Goal: Task Accomplishment & Management: Manage account settings

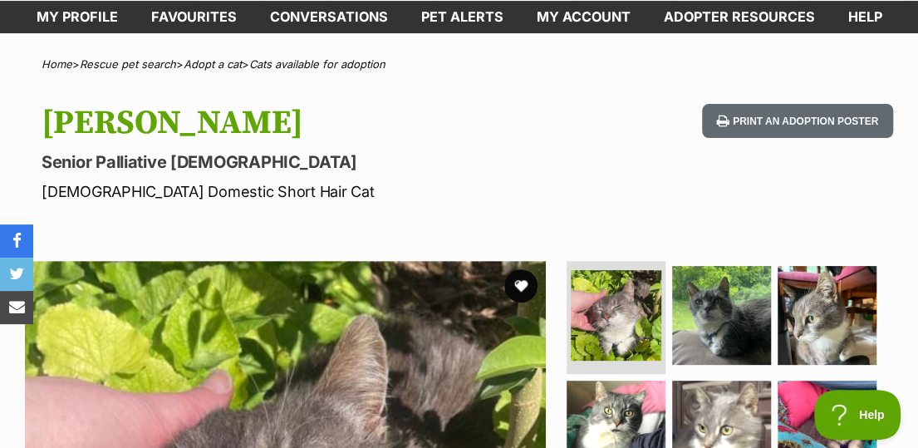
scroll to position [23, 0]
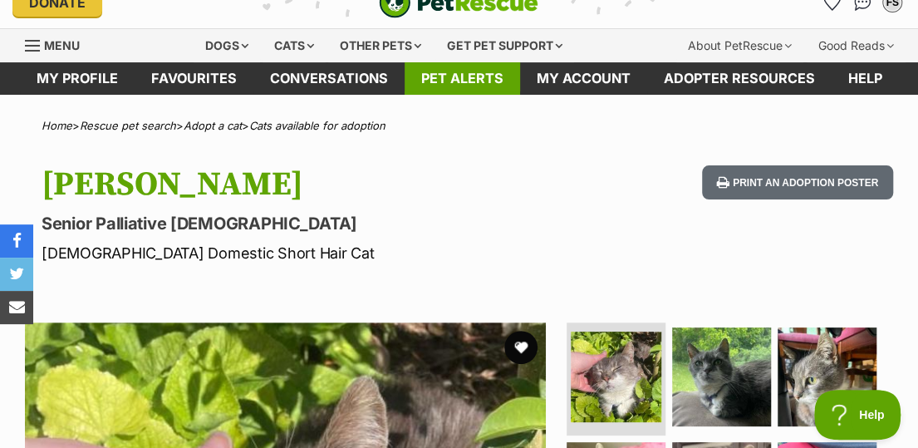
click at [472, 76] on link "Pet alerts" at bounding box center [462, 78] width 115 height 32
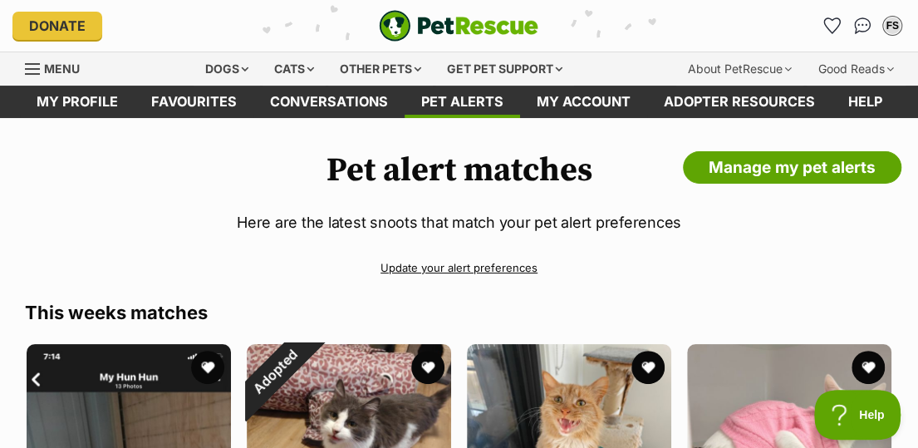
click at [471, 262] on link "Update your alert preferences" at bounding box center [459, 267] width 868 height 29
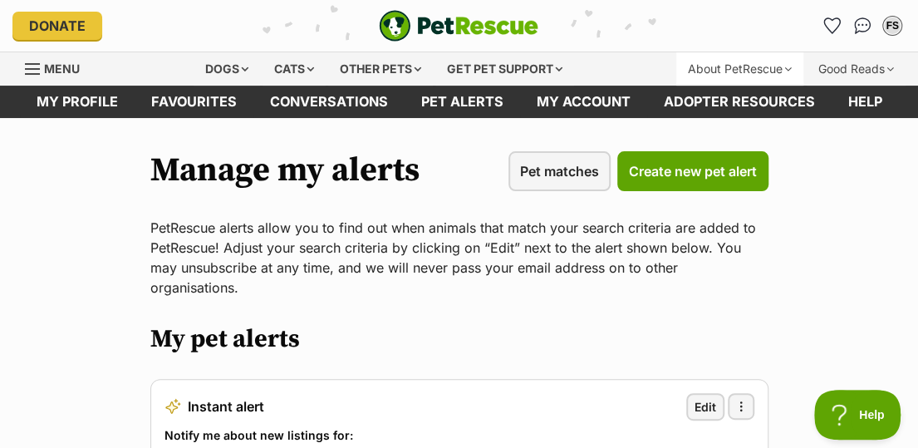
click at [761, 69] on div "About PetRescue" at bounding box center [739, 68] width 127 height 33
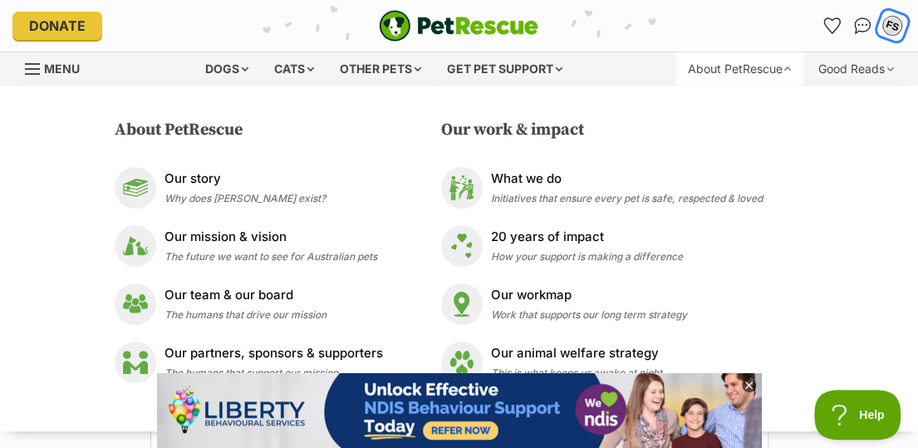
click at [886, 27] on div "FS" at bounding box center [893, 26] width 22 height 22
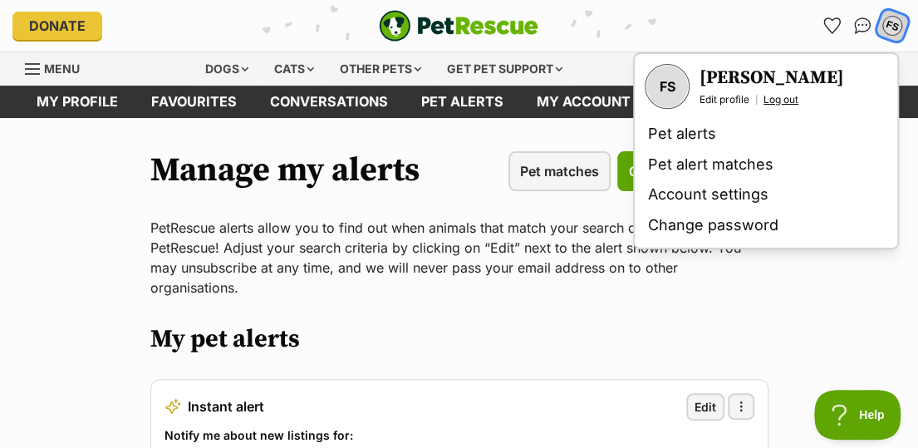
click at [783, 96] on link "Log out" at bounding box center [781, 99] width 35 height 13
